Goal: Information Seeking & Learning: Learn about a topic

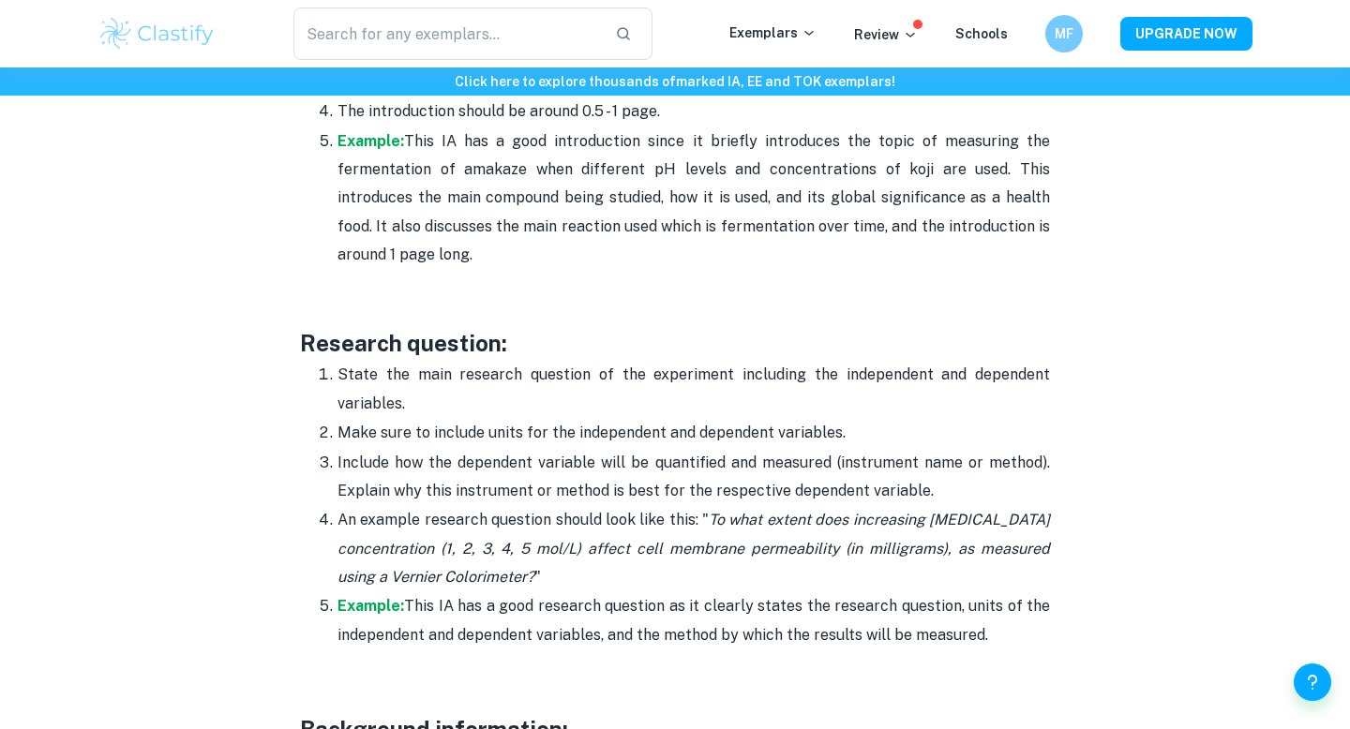
scroll to position [1482, 0]
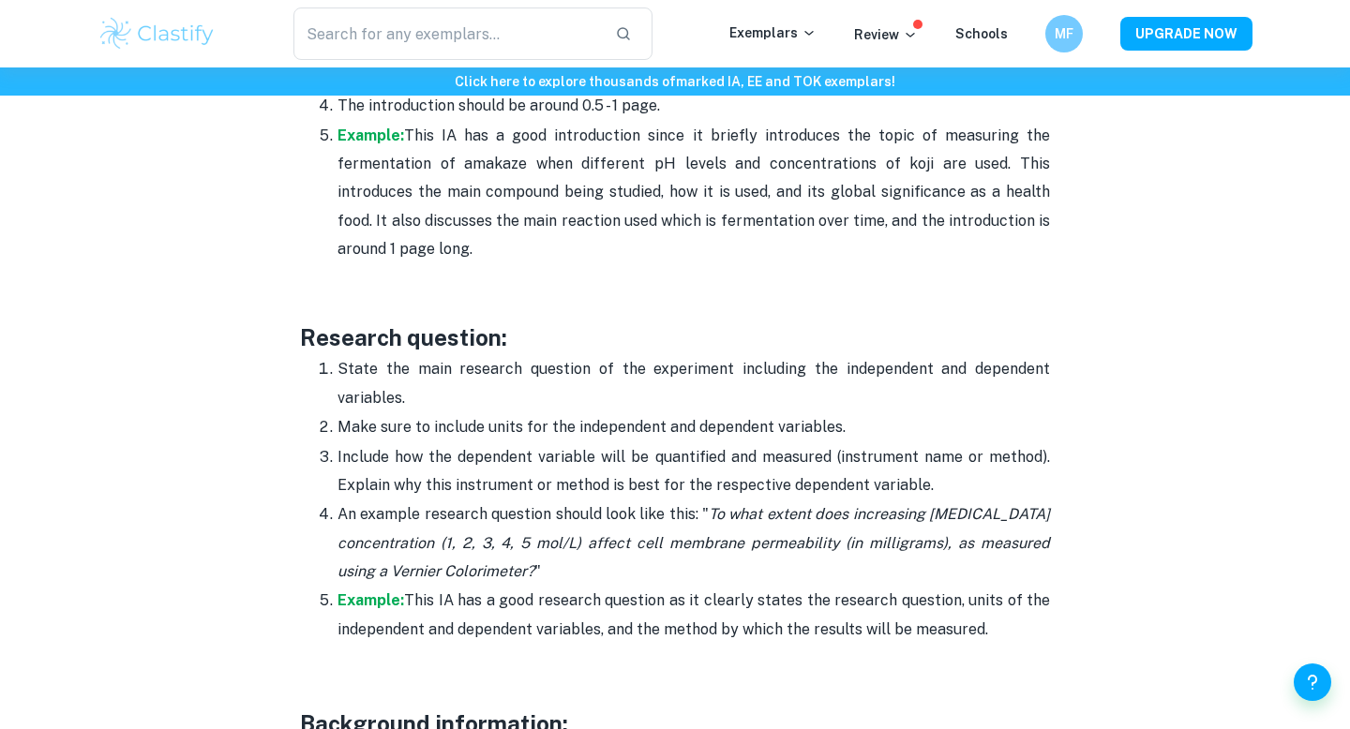
drag, startPoint x: 1007, startPoint y: 634, endPoint x: 411, endPoint y: 603, distance: 596.0
click at [411, 603] on p "Example: This IA has a good research question as it clearly states the research…" at bounding box center [693, 615] width 712 height 57
copy p "This IA has a good research question as it clearly states the research question…"
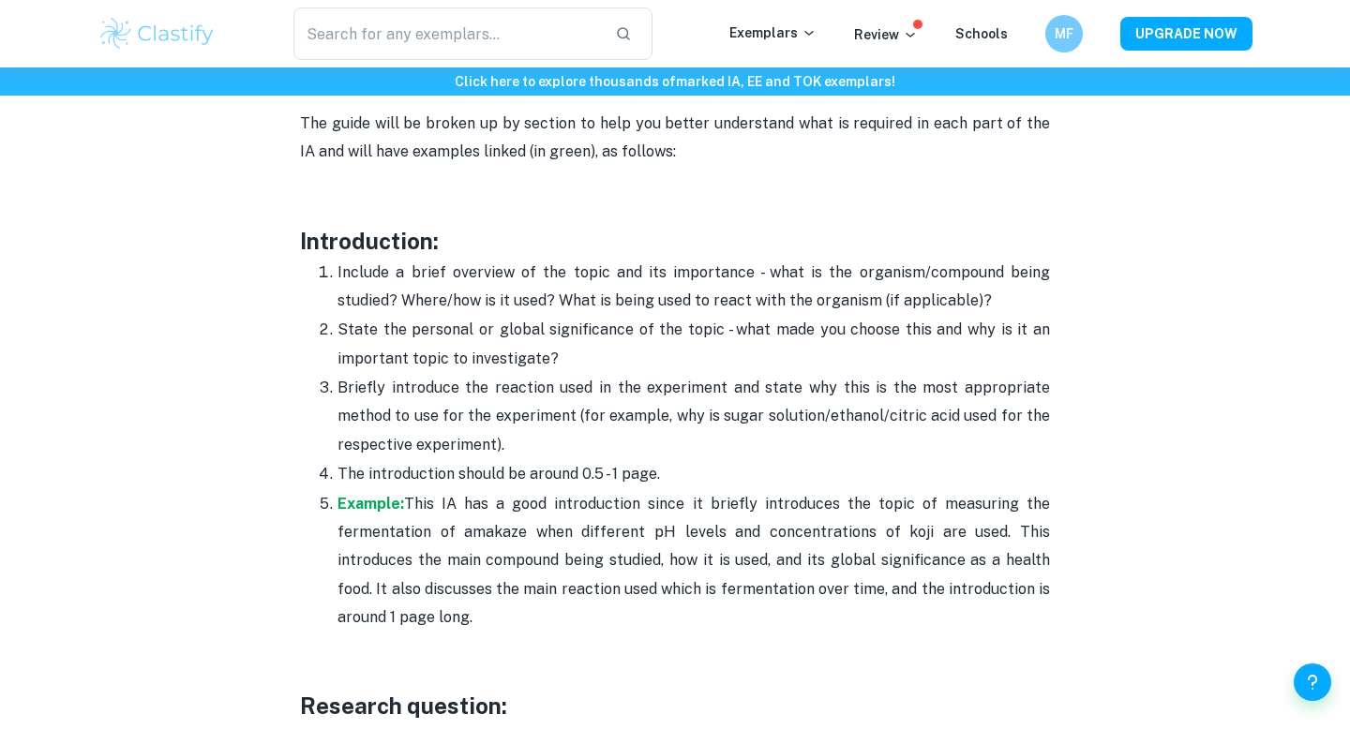
scroll to position [1116, 0]
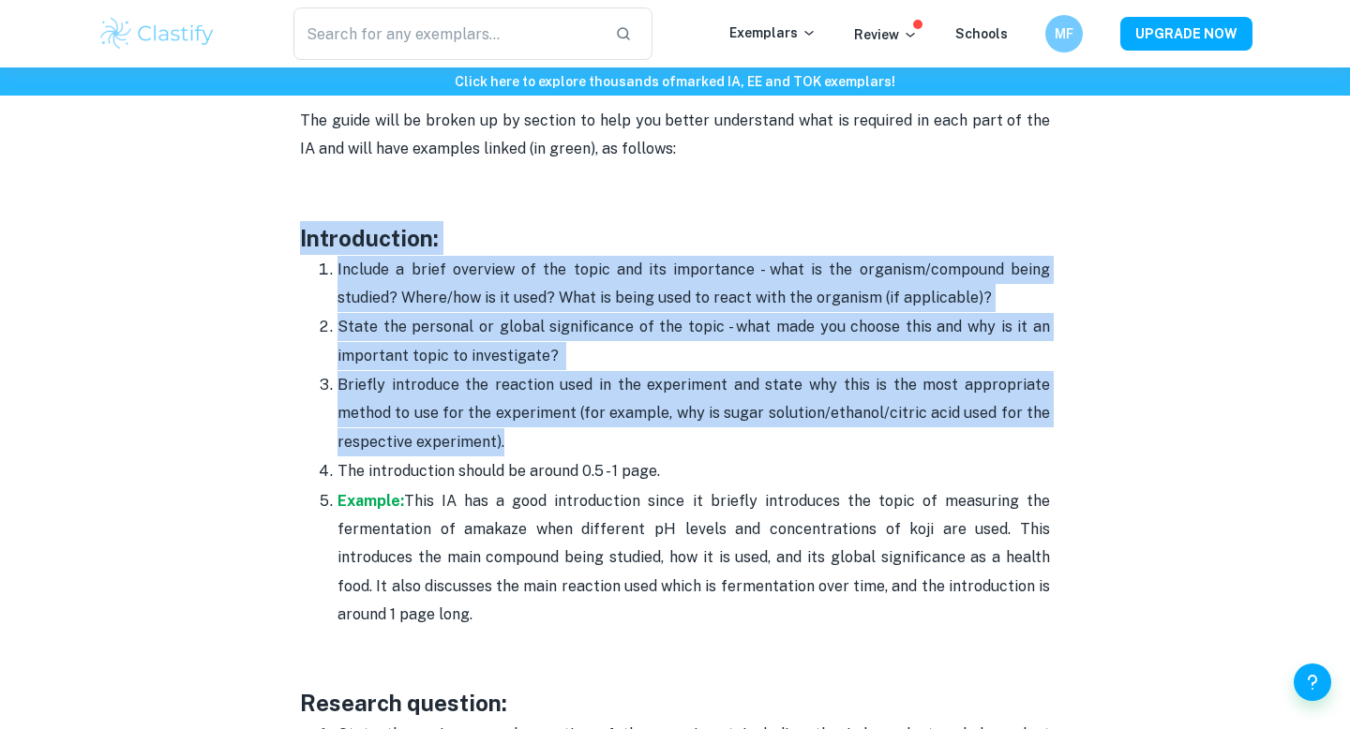
drag, startPoint x: 296, startPoint y: 241, endPoint x: 626, endPoint y: 440, distance: 385.6
copy div "Introduction: Include a brief overview of the topic and its importance - what i…"
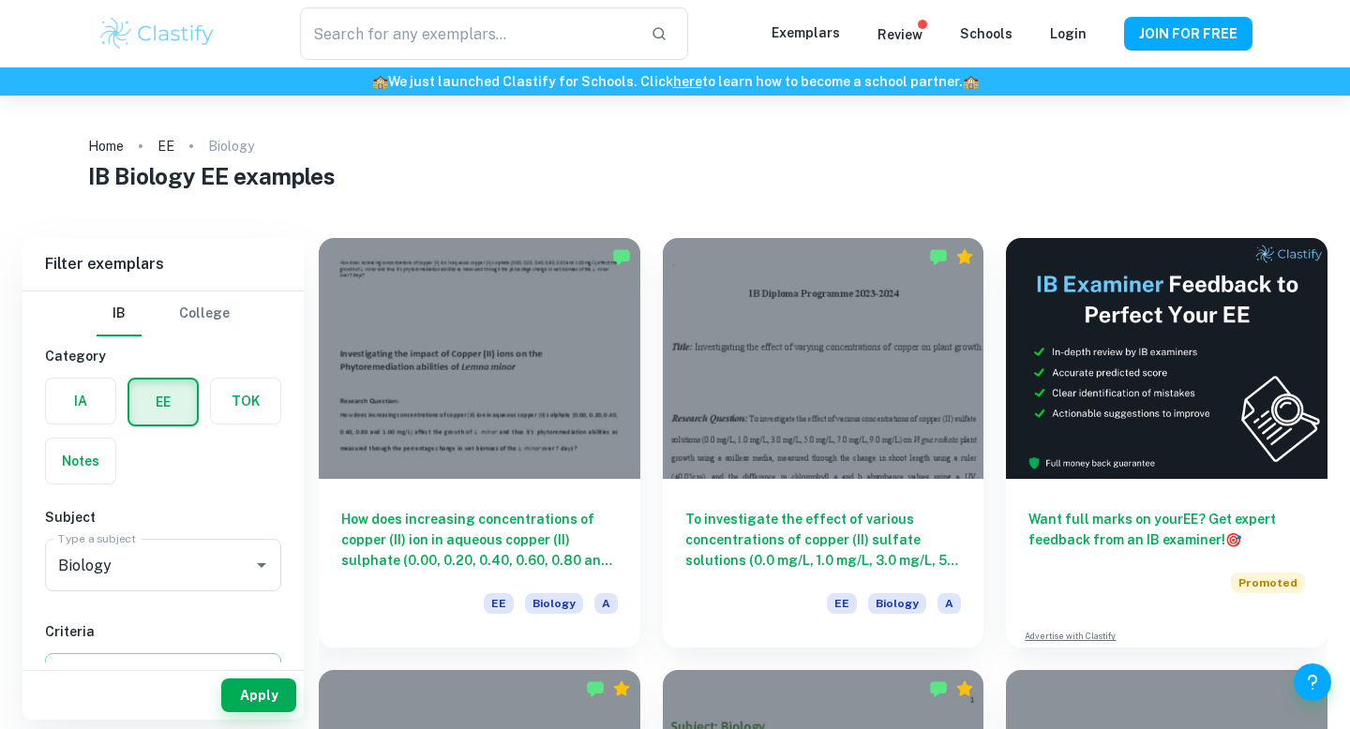
type input "Biology"
click at [109, 404] on label "button" at bounding box center [80, 401] width 69 height 45
click at [0, 0] on input "radio" at bounding box center [0, 0] width 0 height 0
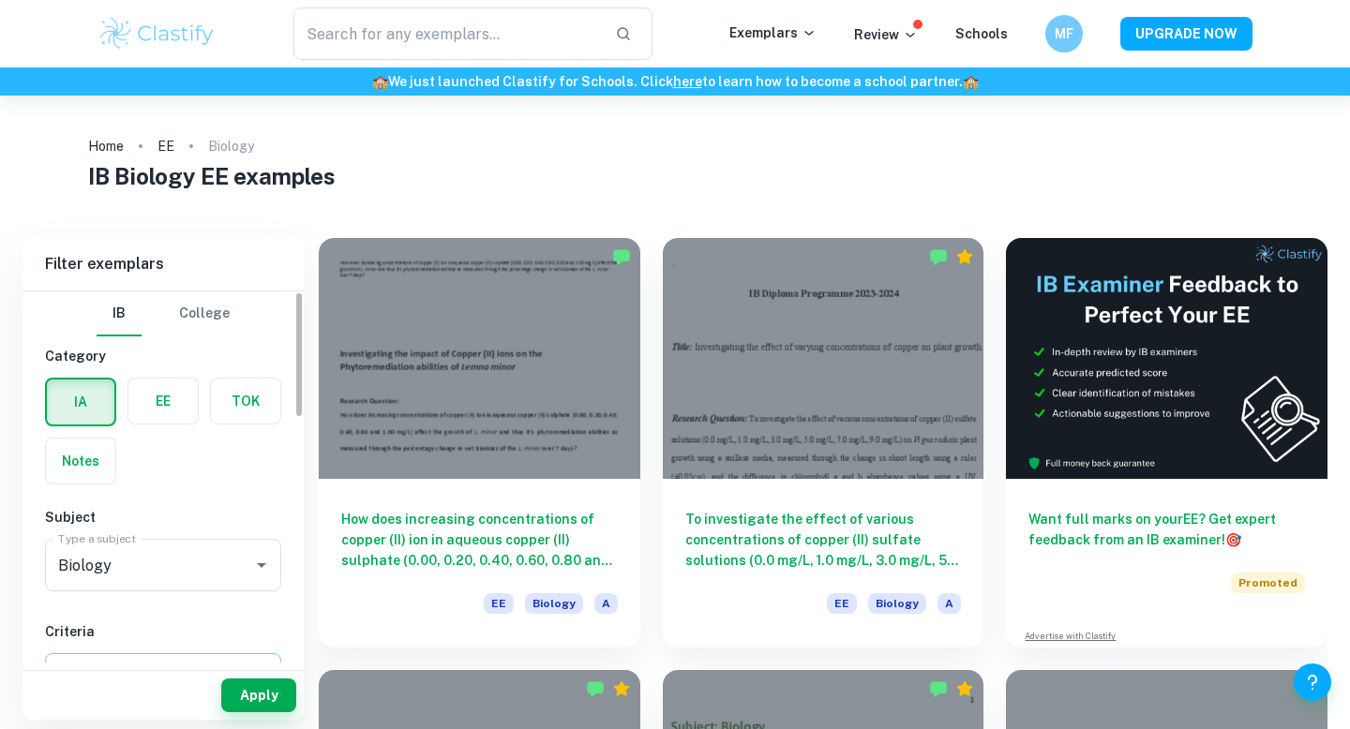
click at [82, 396] on label "button" at bounding box center [80, 402] width 67 height 45
click at [0, 0] on input "radio" at bounding box center [0, 0] width 0 height 0
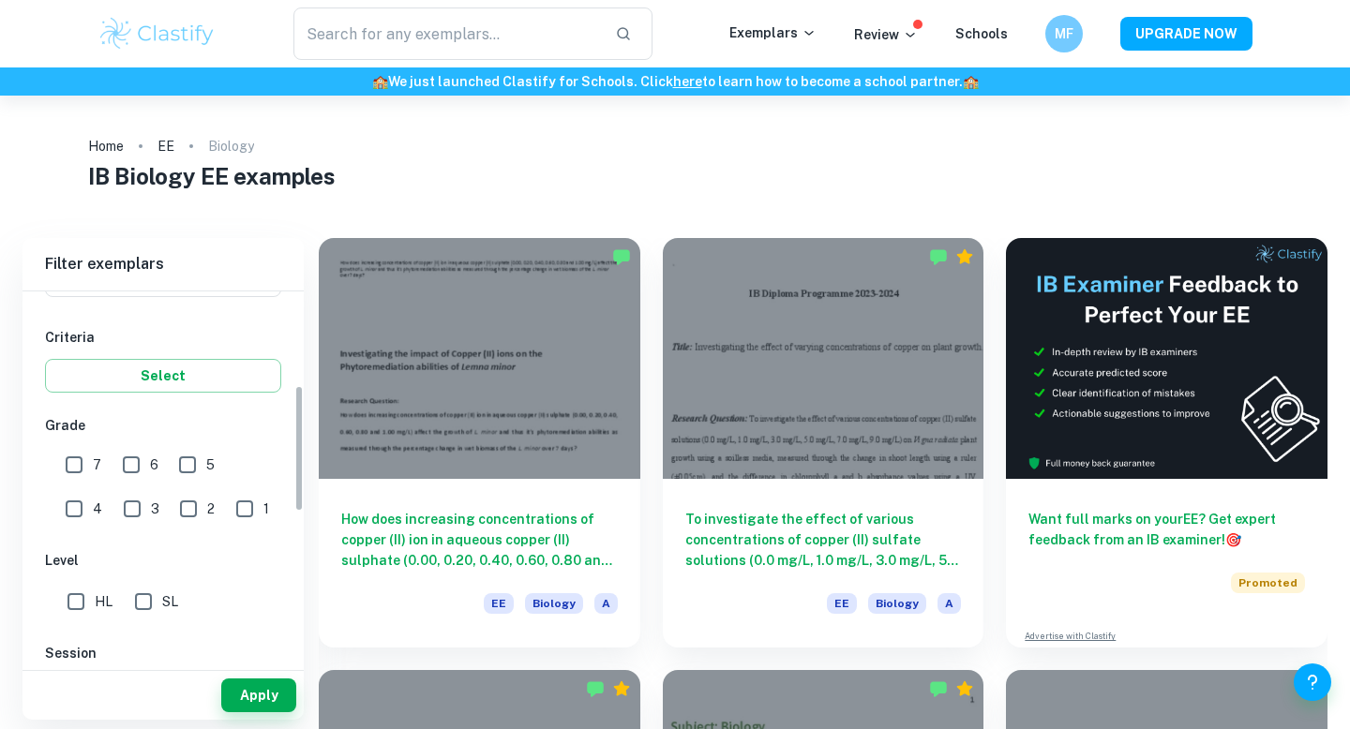
scroll to position [296, 0]
click at [69, 461] on input "7" at bounding box center [73, 462] width 37 height 37
checkbox input "true"
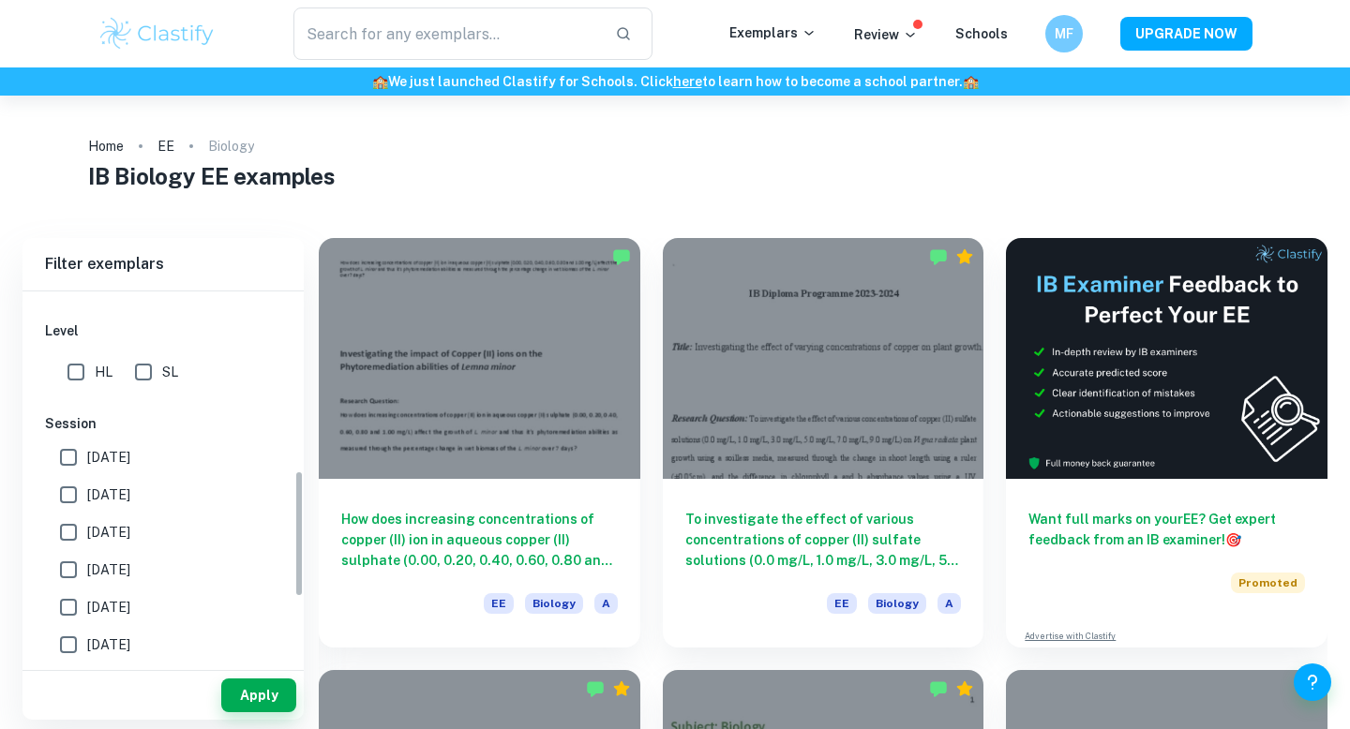
scroll to position [500, 0]
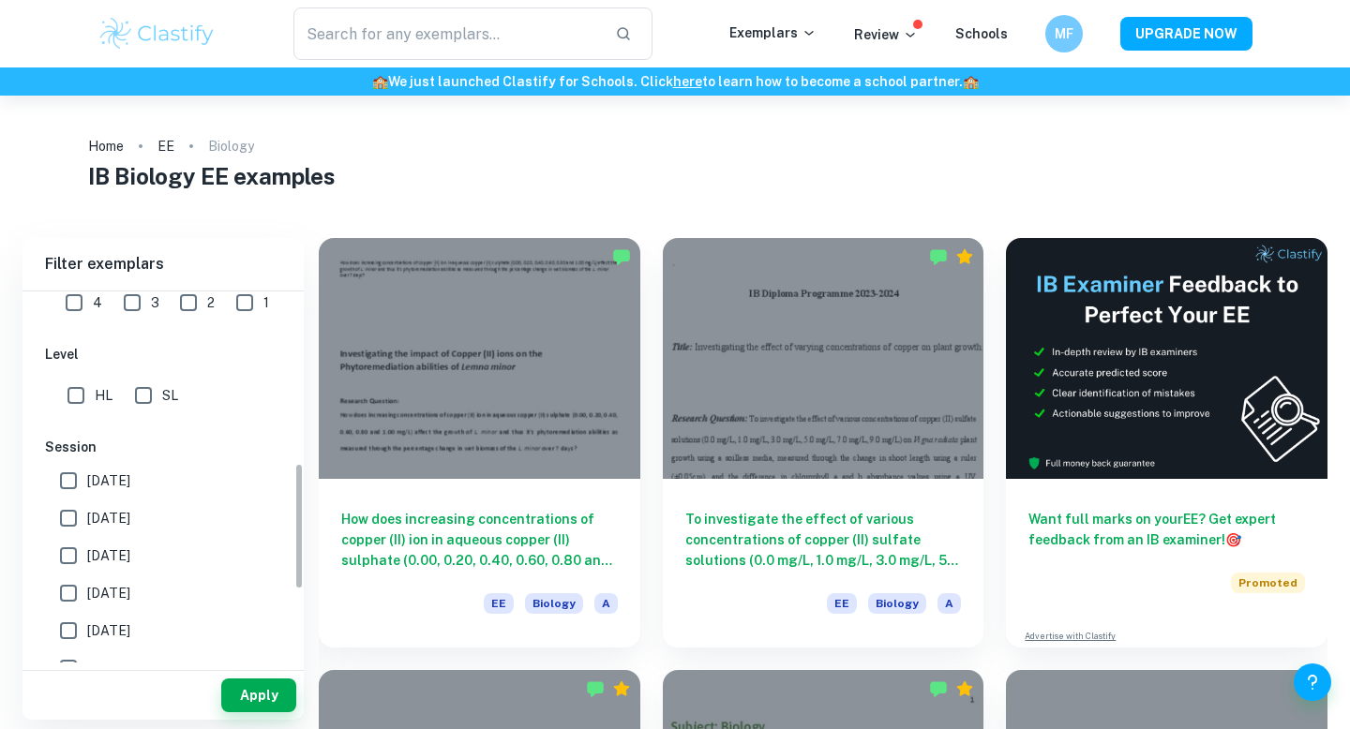
click at [76, 389] on input "HL" at bounding box center [75, 395] width 37 height 37
checkbox input "true"
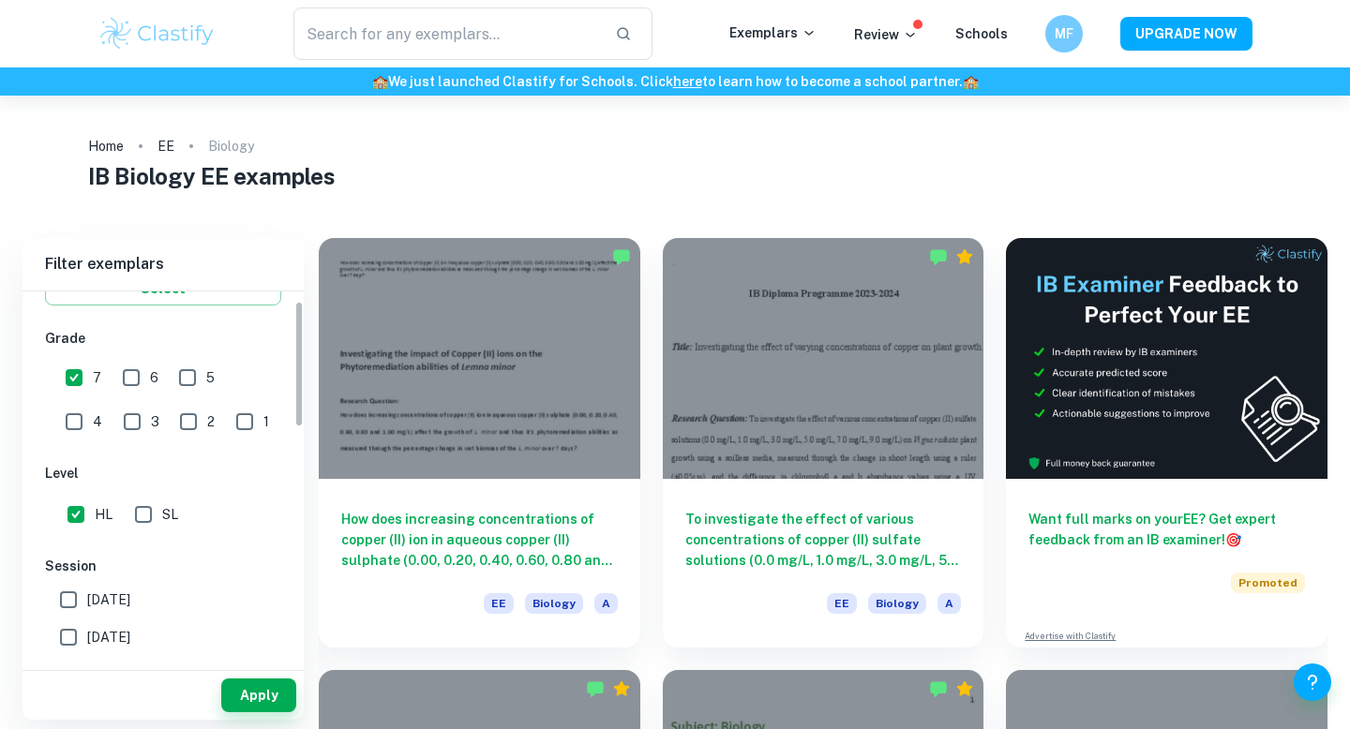
scroll to position [28, 0]
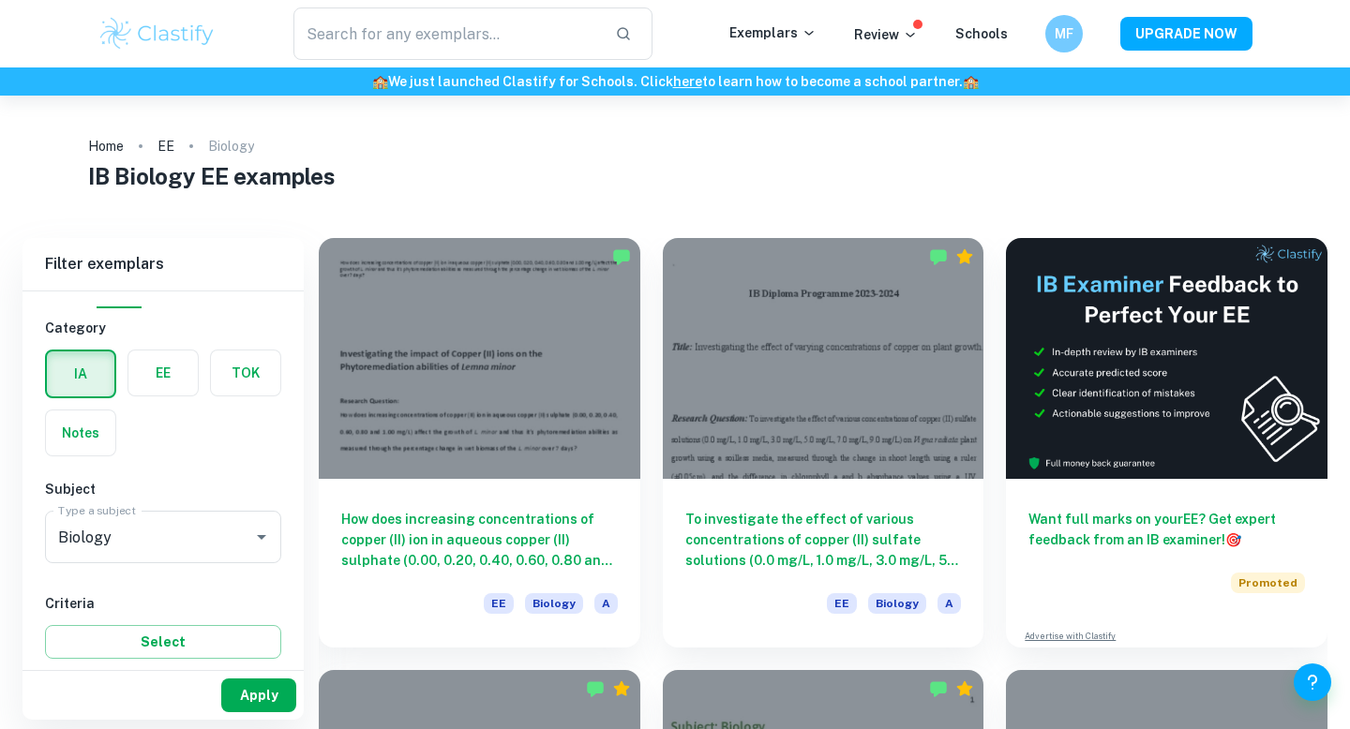
click at [259, 690] on button "Apply" at bounding box center [258, 696] width 75 height 34
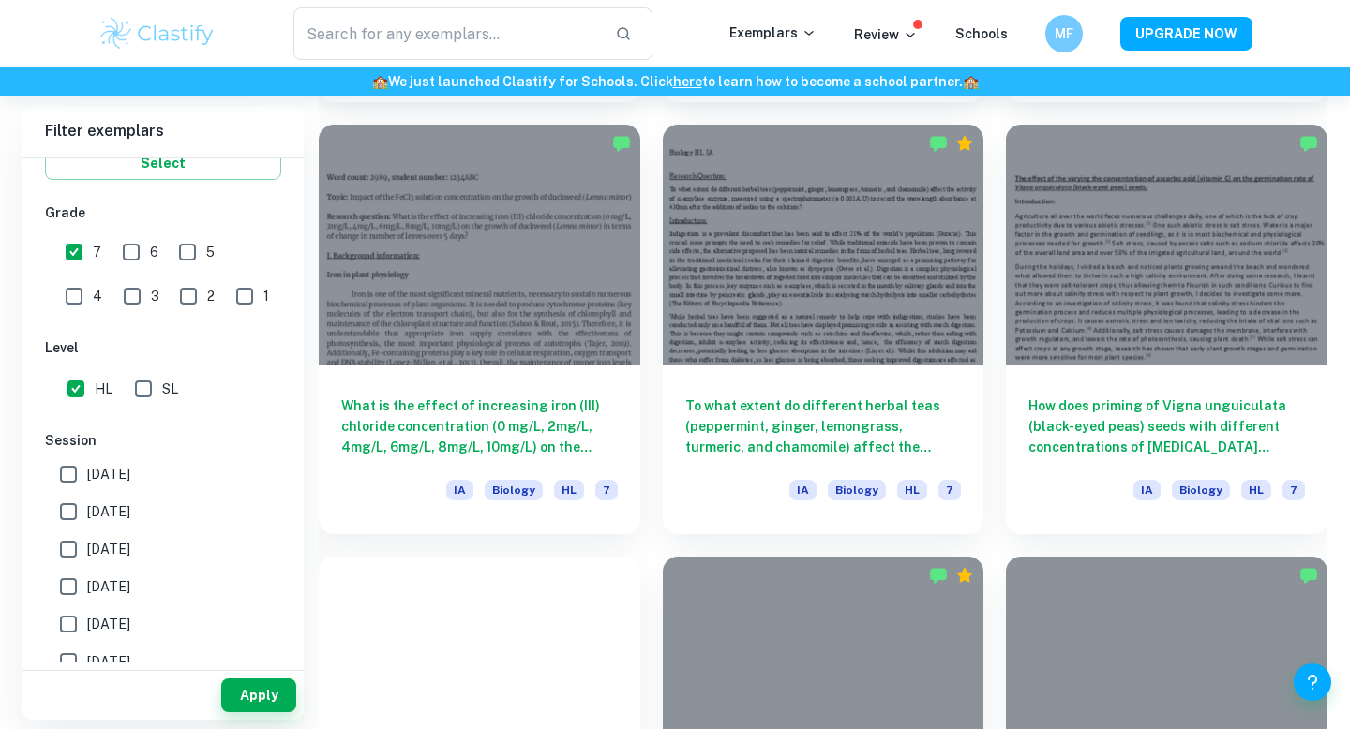
scroll to position [970, 0]
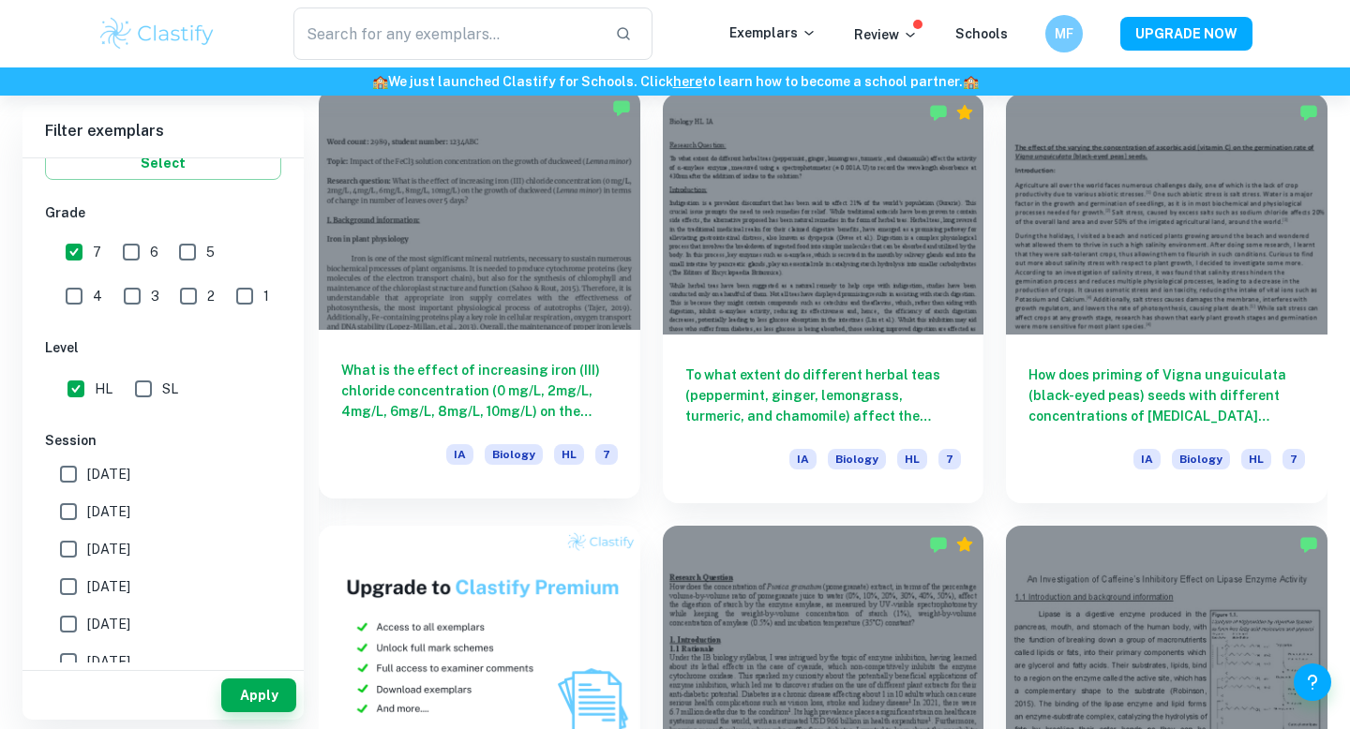
click at [570, 316] on div at bounding box center [479, 209] width 321 height 241
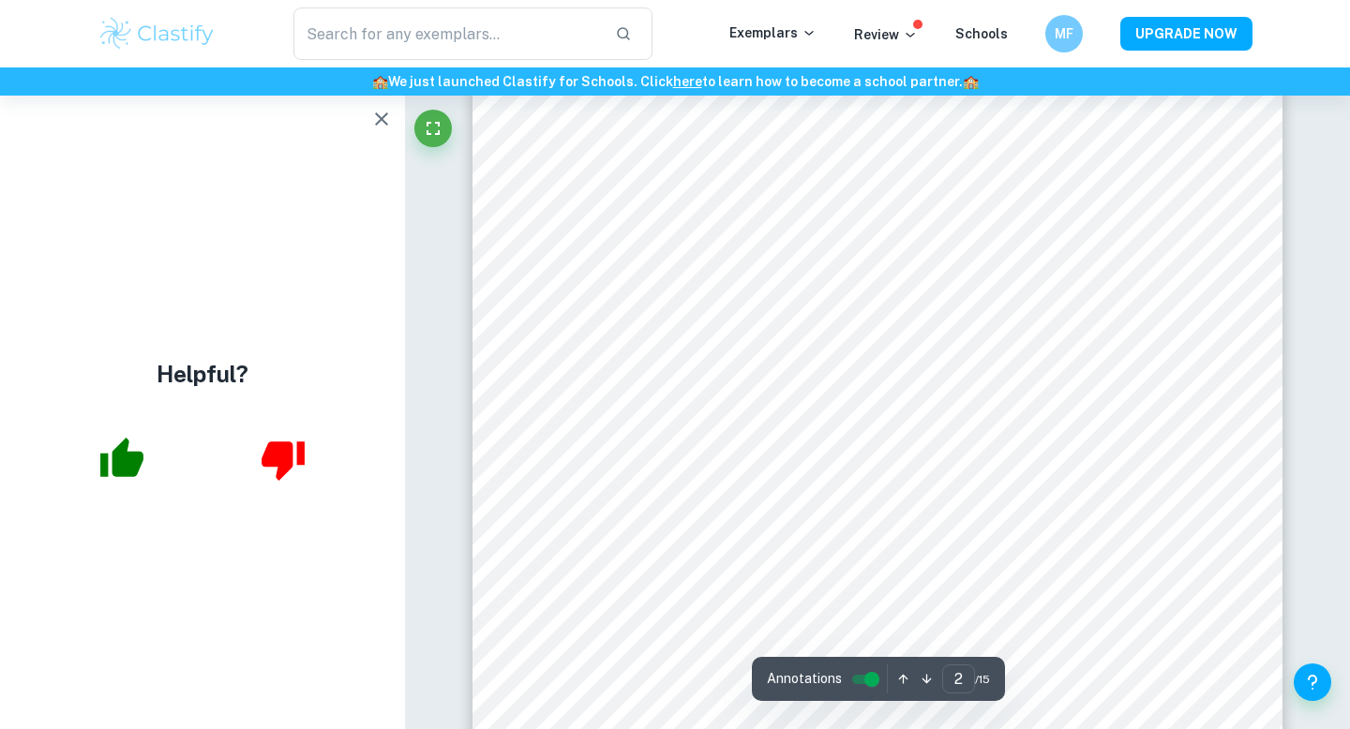
scroll to position [1552, 0]
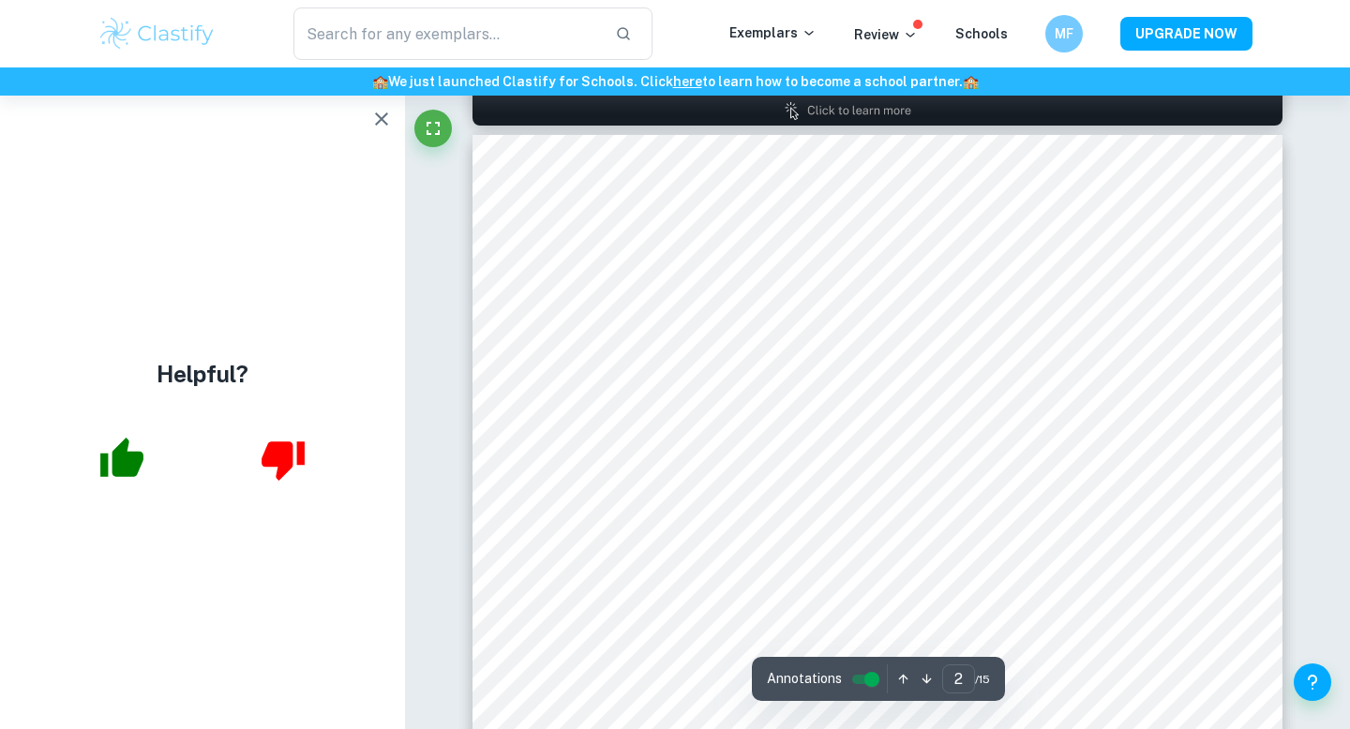
type input "1"
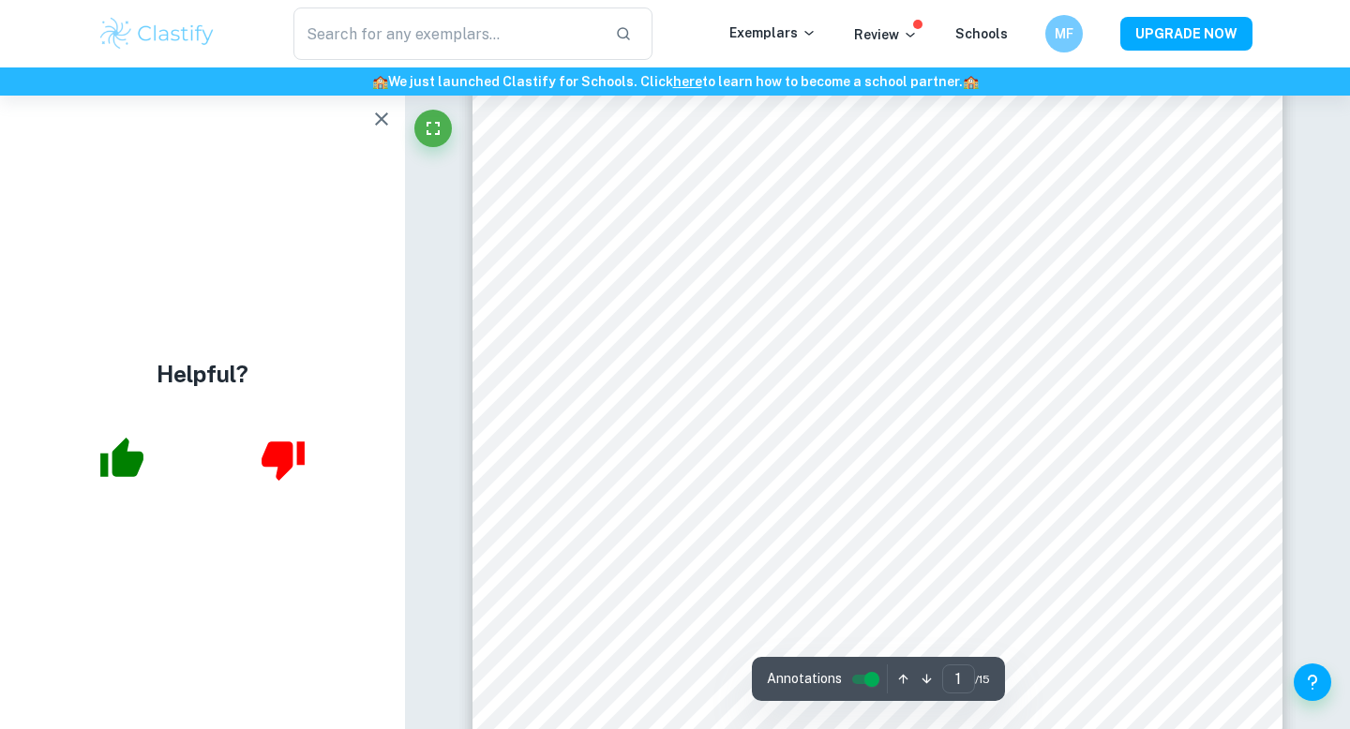
scroll to position [0, 0]
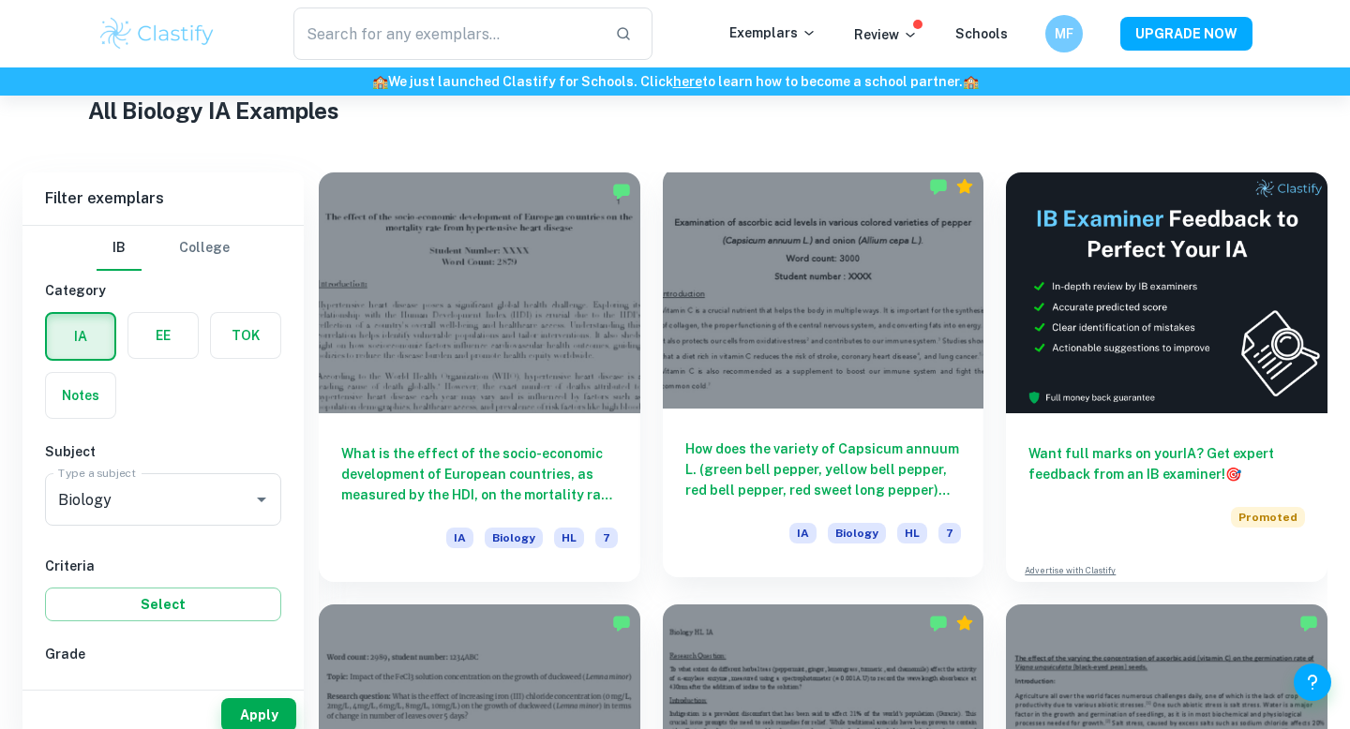
scroll to position [875, 0]
